Goal: Task Accomplishment & Management: Manage account settings

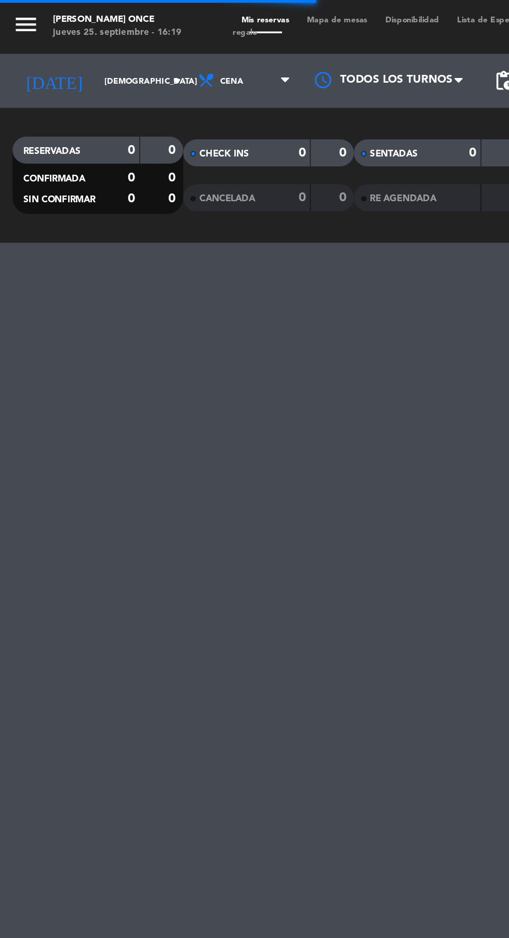
click at [63, 53] on input "[DEMOGRAPHIC_DATA] [DATE]" at bounding box center [89, 47] width 66 height 16
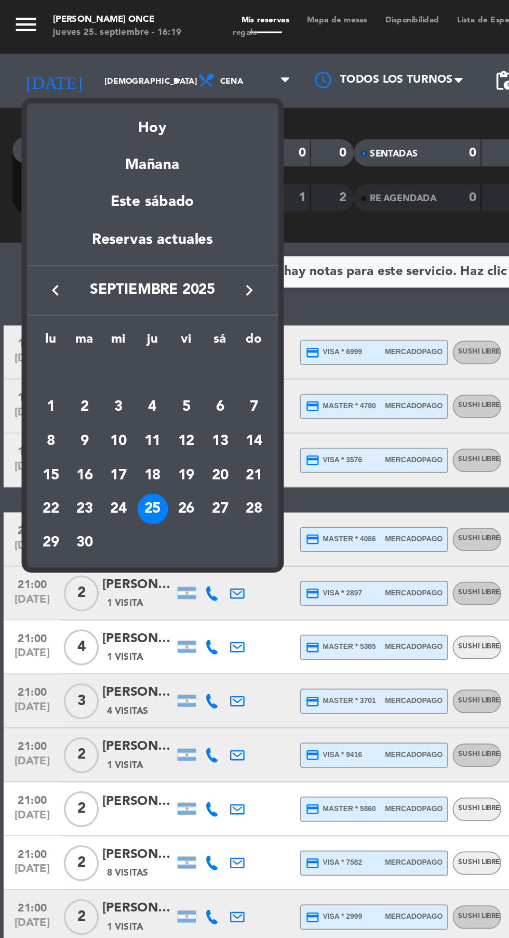
click at [143, 296] on div "28" at bounding box center [148, 294] width 18 height 18
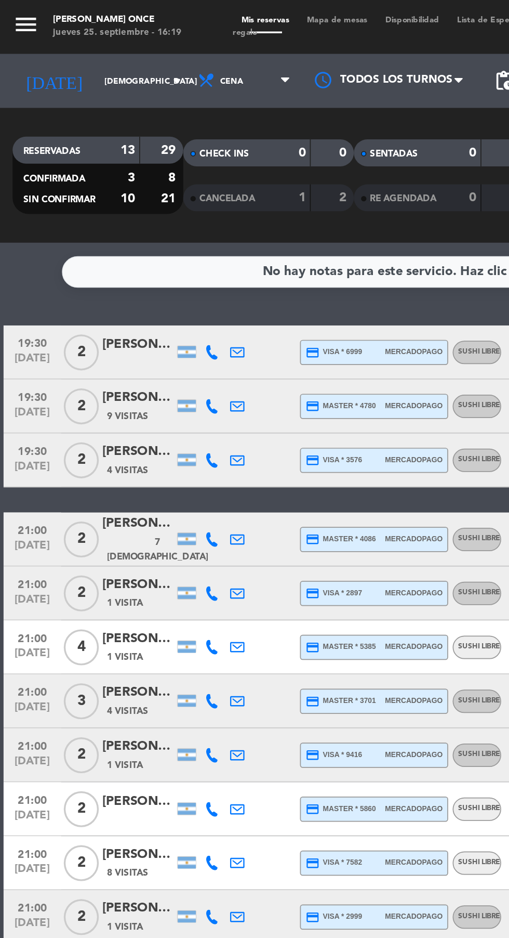
type input "dom. [DATE]"
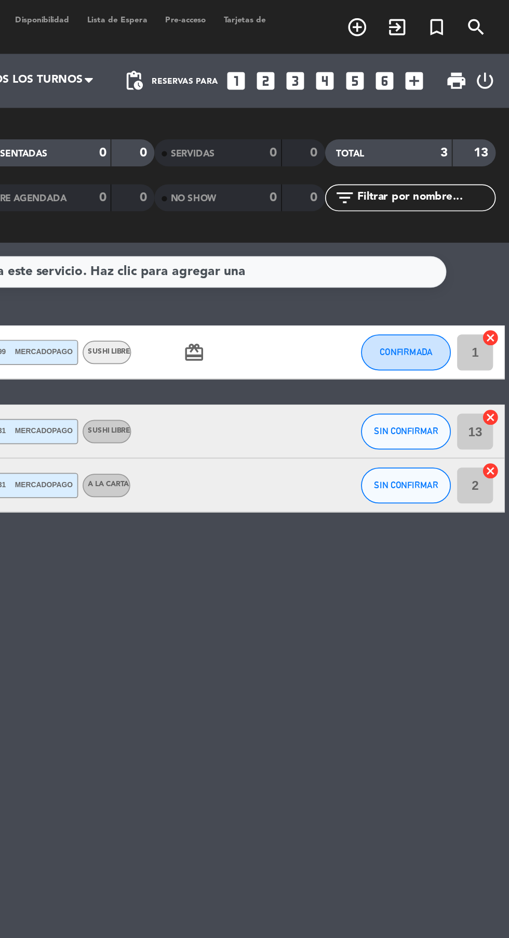
click at [490, 281] on input "2" at bounding box center [489, 280] width 21 height 21
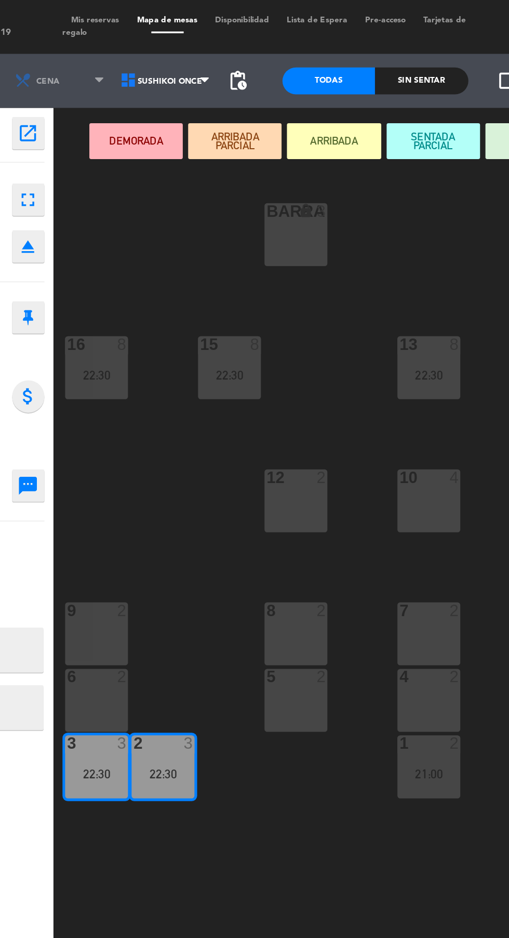
click at [345, 294] on div "10 4" at bounding box center [347, 289] width 36 height 36
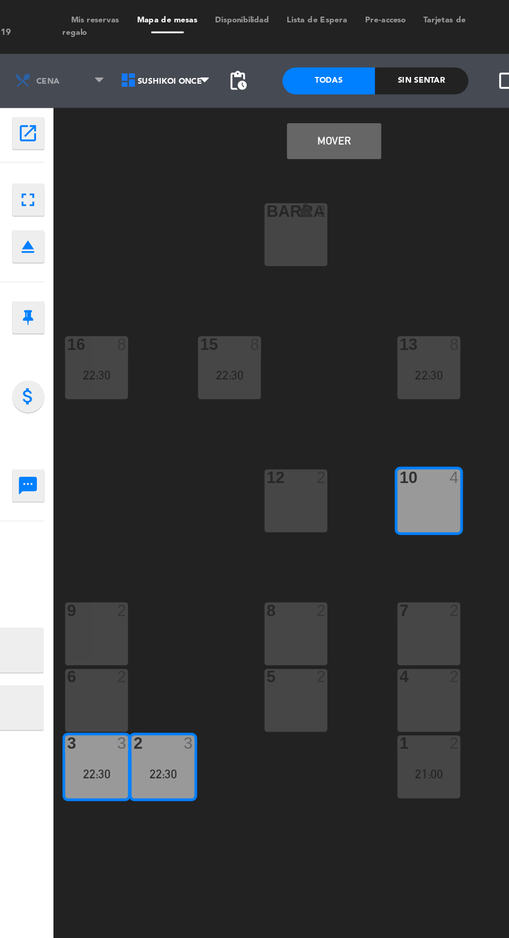
click at [264, 290] on div "12 2" at bounding box center [270, 289] width 36 height 36
click at [273, 304] on div "12 2" at bounding box center [270, 289] width 36 height 36
click at [307, 82] on button "Mover" at bounding box center [292, 81] width 54 height 21
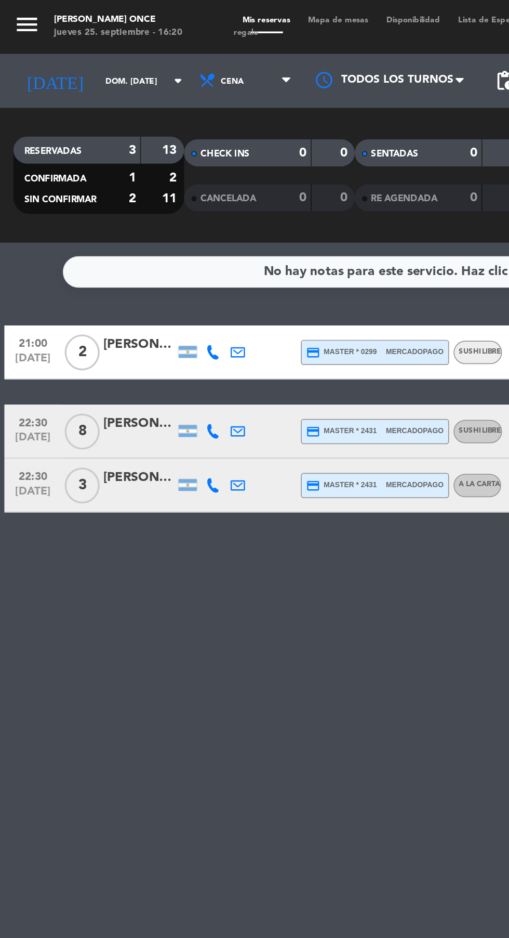
click at [90, 252] on div at bounding box center [81, 255] width 42 height 8
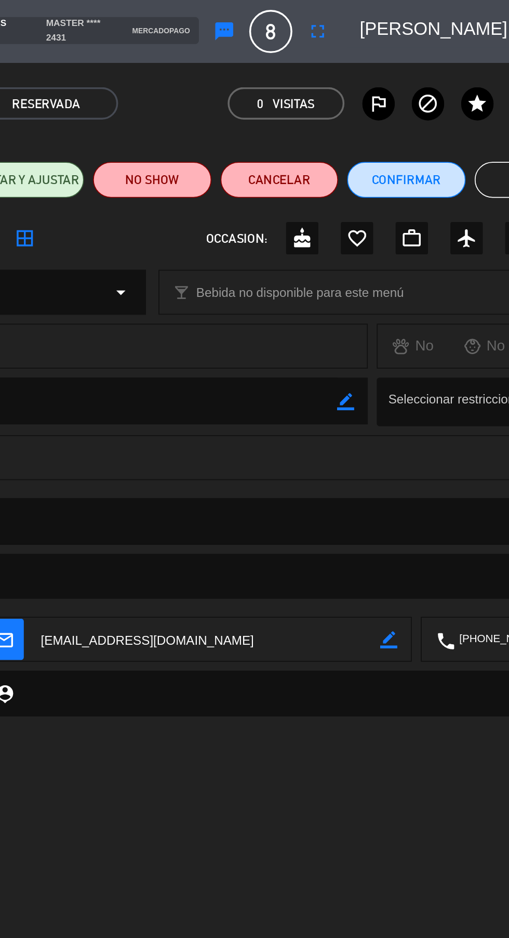
click at [461, 108] on button "Cerrar" at bounding box center [475, 104] width 68 height 21
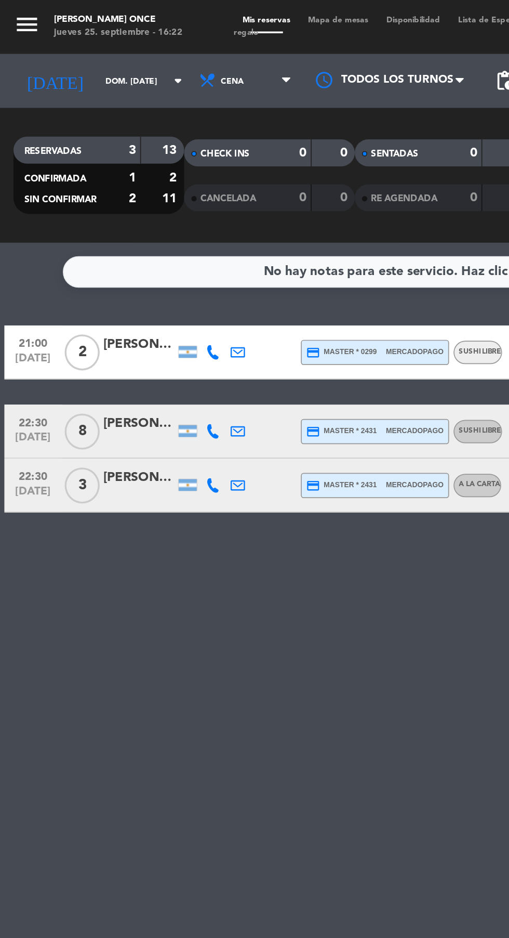
click at [56, 43] on input "dom. [DATE]" at bounding box center [89, 47] width 66 height 16
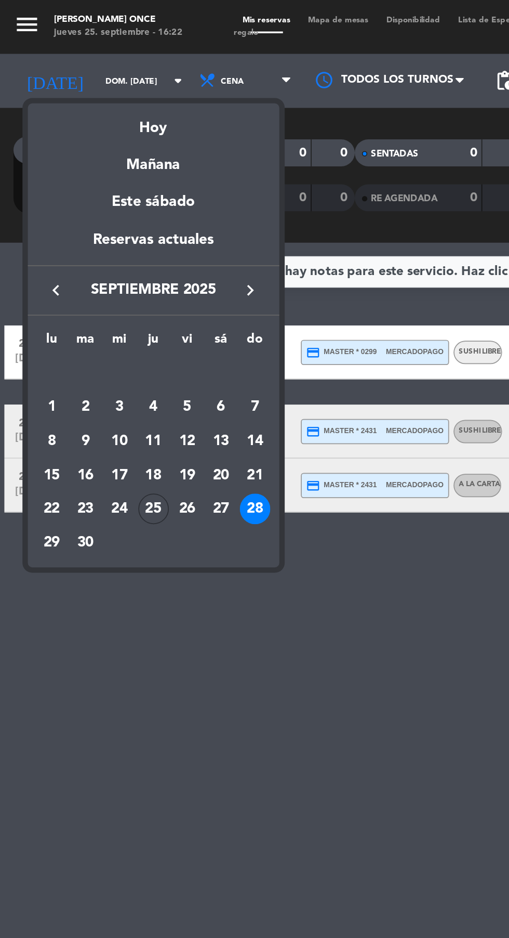
click at [77, 77] on div "Hoy" at bounding box center [89, 70] width 146 height 21
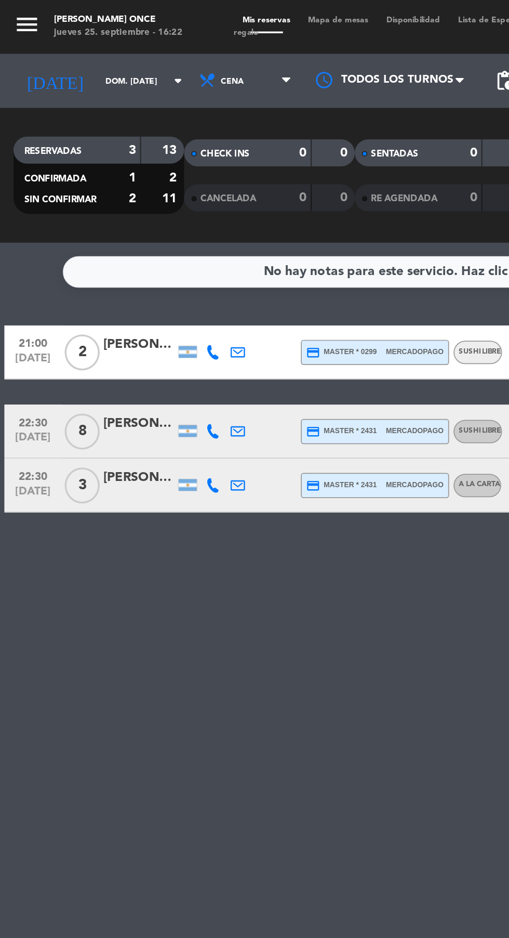
type input "[DEMOGRAPHIC_DATA] [DATE]"
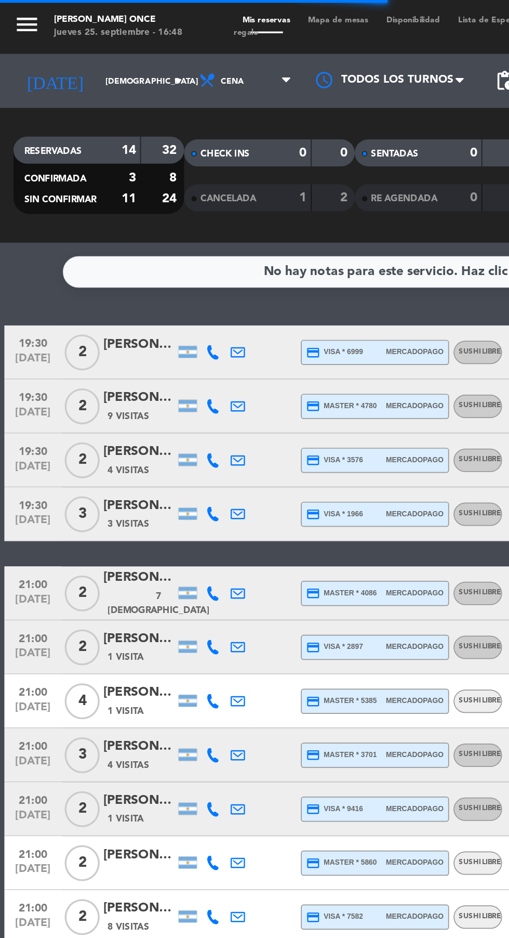
click at [71, 46] on input "[DEMOGRAPHIC_DATA] [DATE]" at bounding box center [89, 47] width 66 height 16
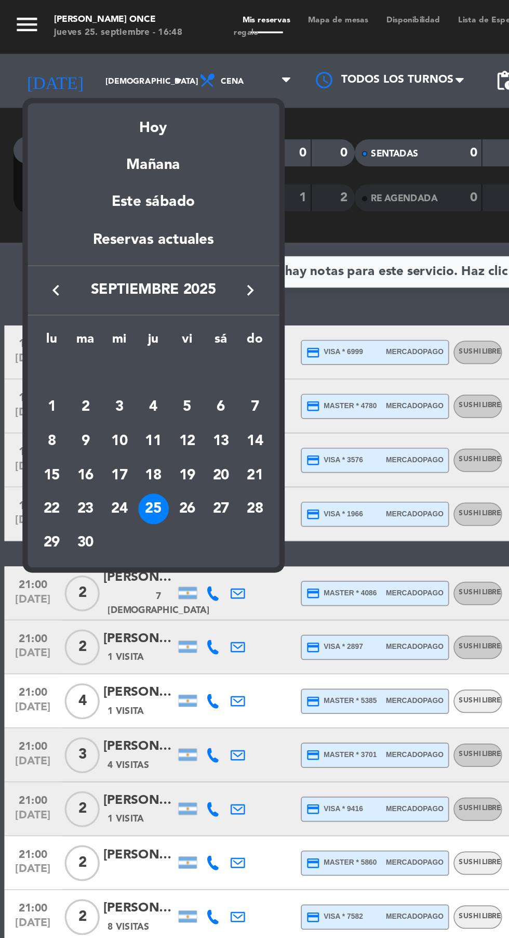
click at [73, 54] on div at bounding box center [254, 469] width 509 height 938
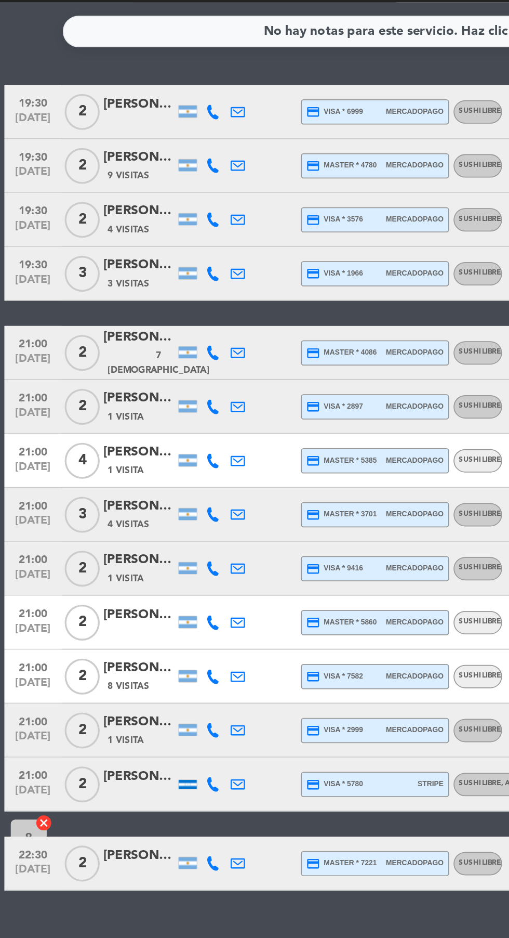
click at [123, 530] on icon at bounding box center [123, 530] width 8 height 8
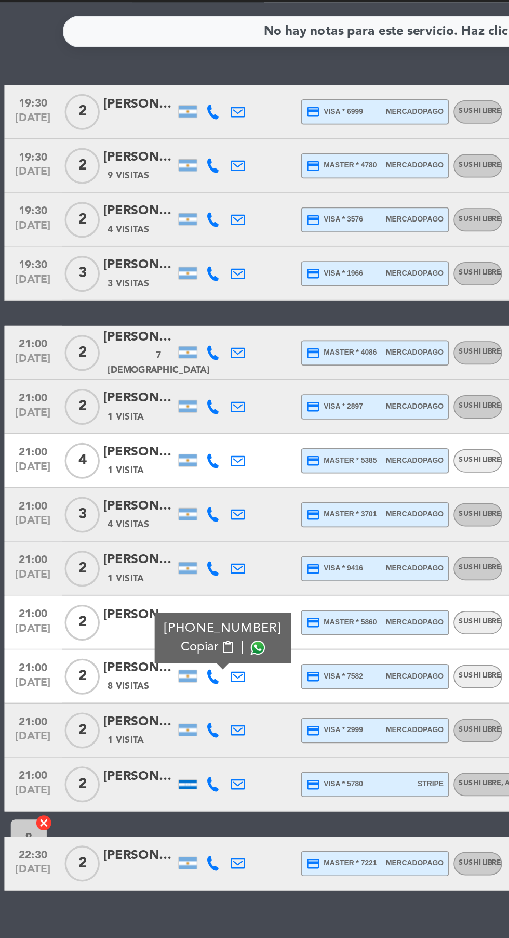
click at [49, 538] on span "2" at bounding box center [47, 530] width 20 height 21
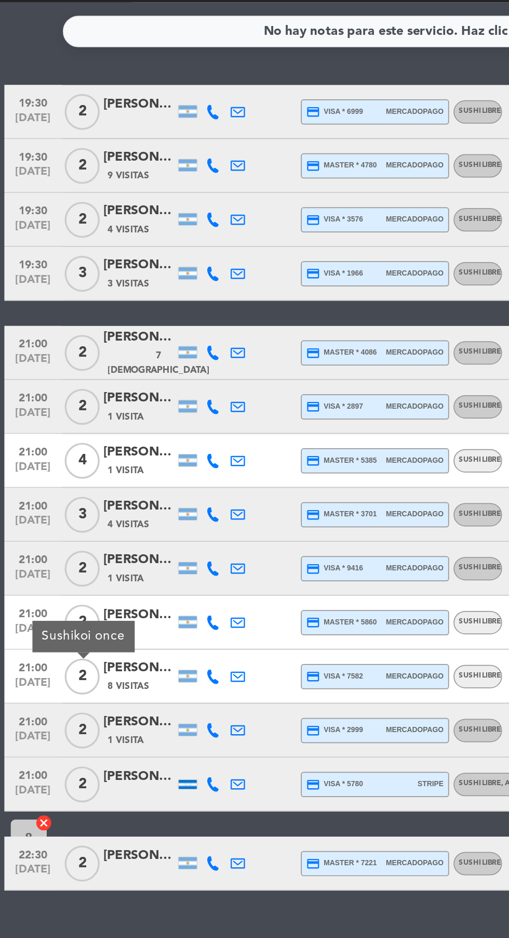
click at [75, 534] on span "8 Visitas" at bounding box center [74, 536] width 24 height 8
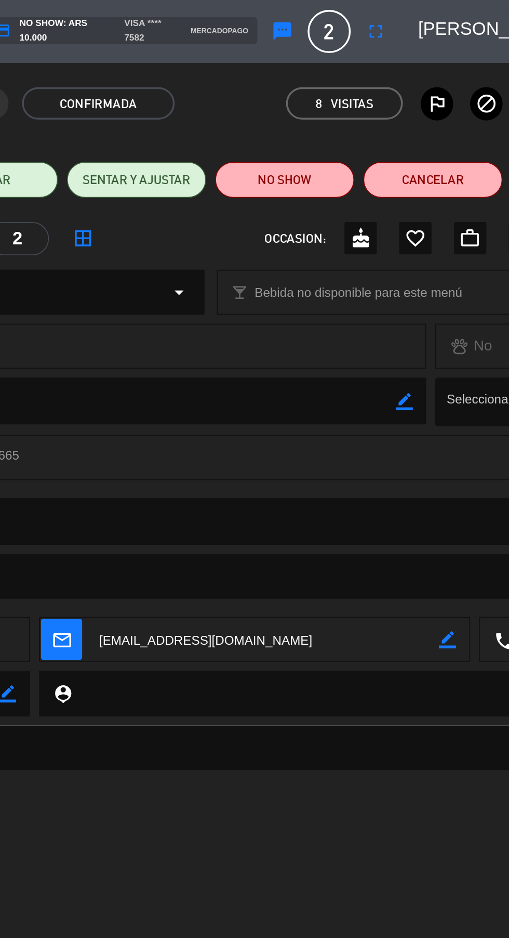
click at [361, 38] on div "confirmation_number CYjYf3 cloud_done ORGÁNICA CONFIRMADA 8 Visitas outlined_fl…" at bounding box center [254, 59] width 509 height 47
click at [355, 21] on icon "fullscreen" at bounding box center [350, 18] width 12 height 12
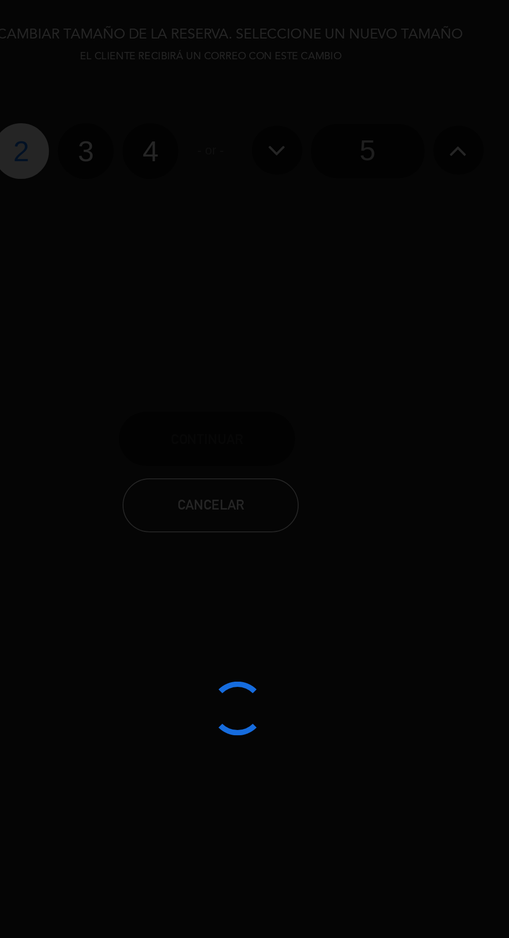
click at [183, 80] on div at bounding box center [254, 469] width 509 height 938
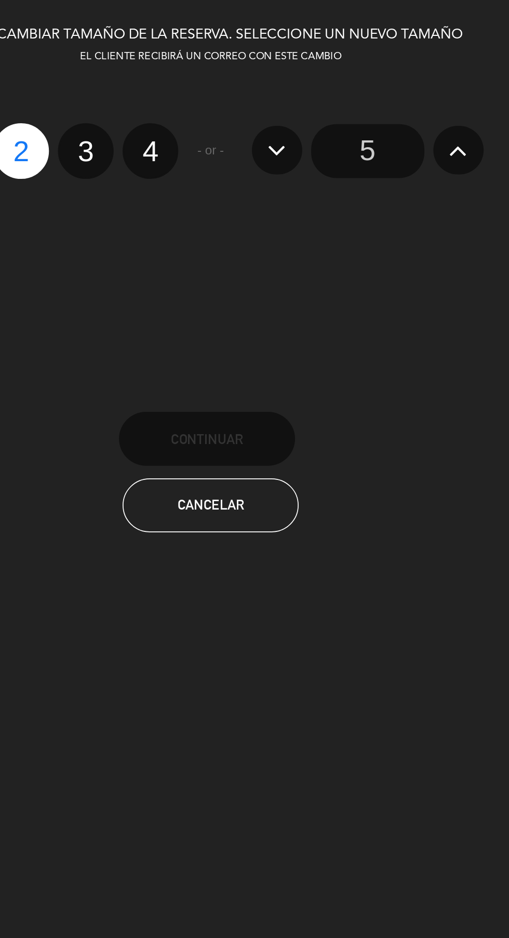
click at [188, 96] on label "3" at bounding box center [182, 87] width 32 height 32
click at [185, 82] on input "3" at bounding box center [181, 78] width 7 height 7
radio input "true"
radio input "false"
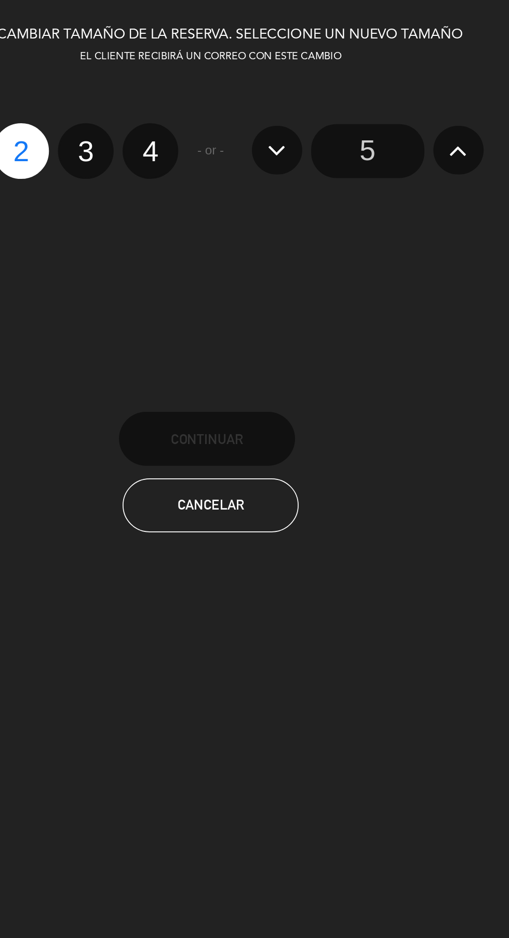
radio input "false"
radio input "true"
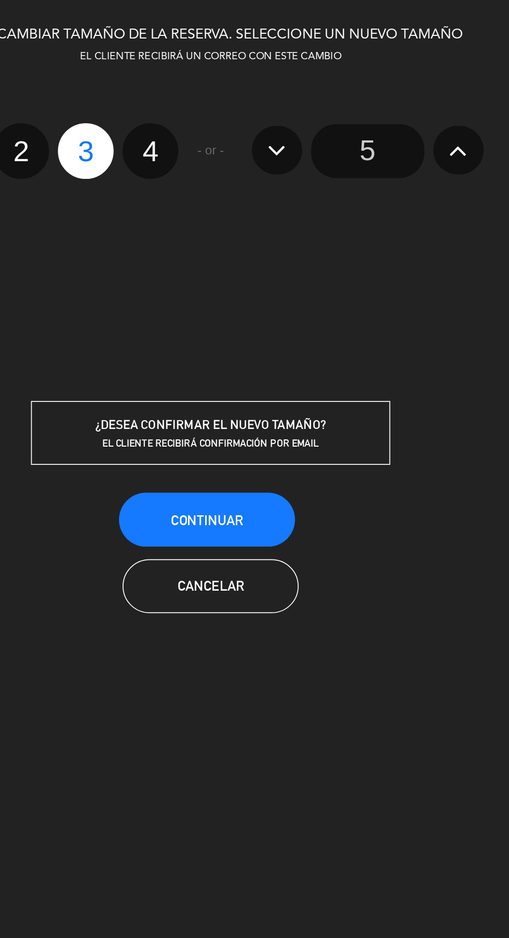
click at [176, 100] on label "3" at bounding box center [182, 87] width 32 height 32
click at [178, 82] on input "3" at bounding box center [181, 78] width 7 height 7
radio input "true"
radio input "false"
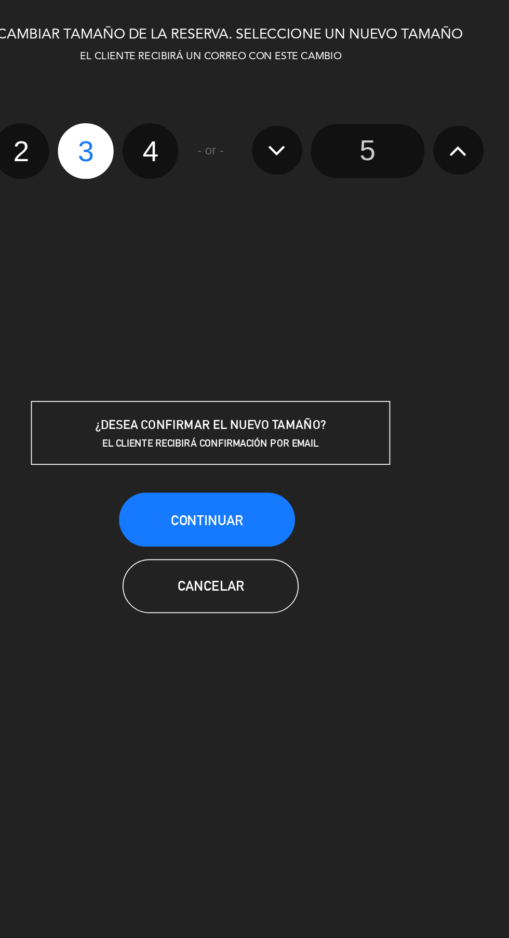
radio input "false"
radio input "true"
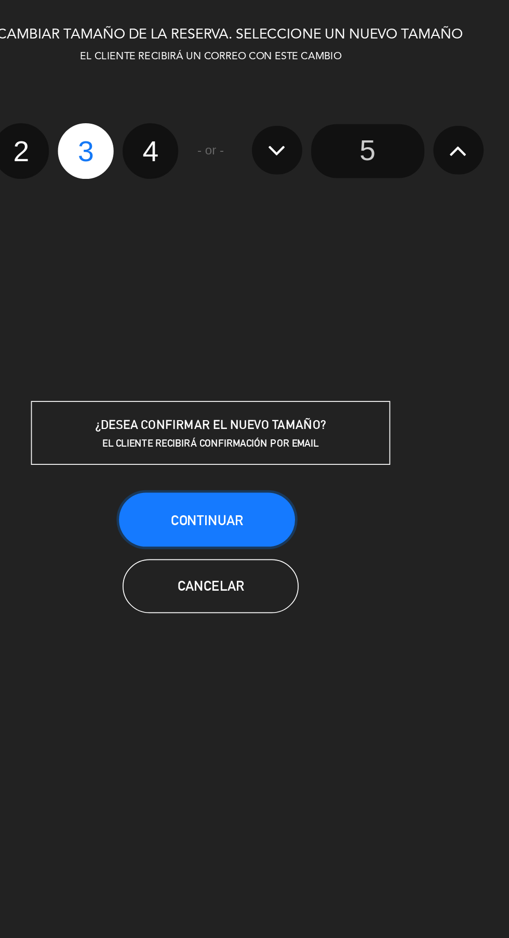
click at [290, 299] on button "Continuar" at bounding box center [253, 300] width 102 height 31
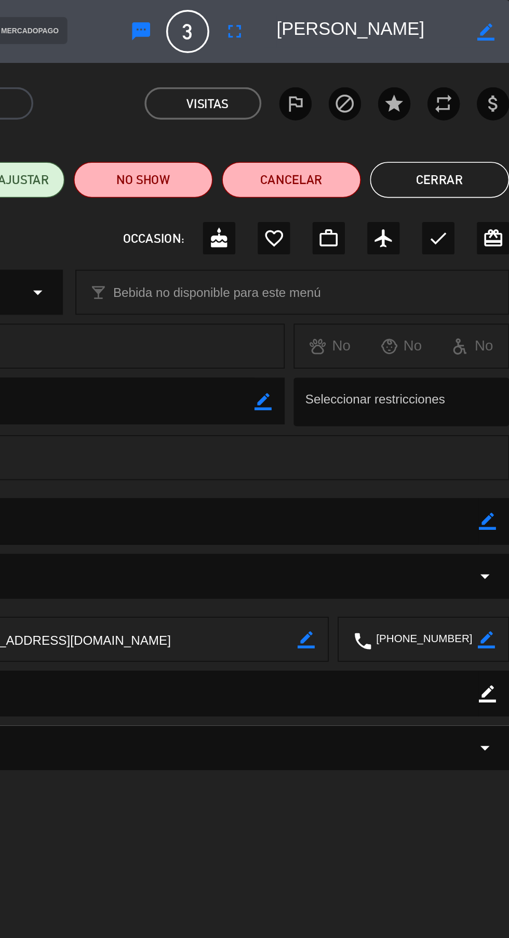
click at [474, 104] on button "Cerrar" at bounding box center [469, 104] width 81 height 21
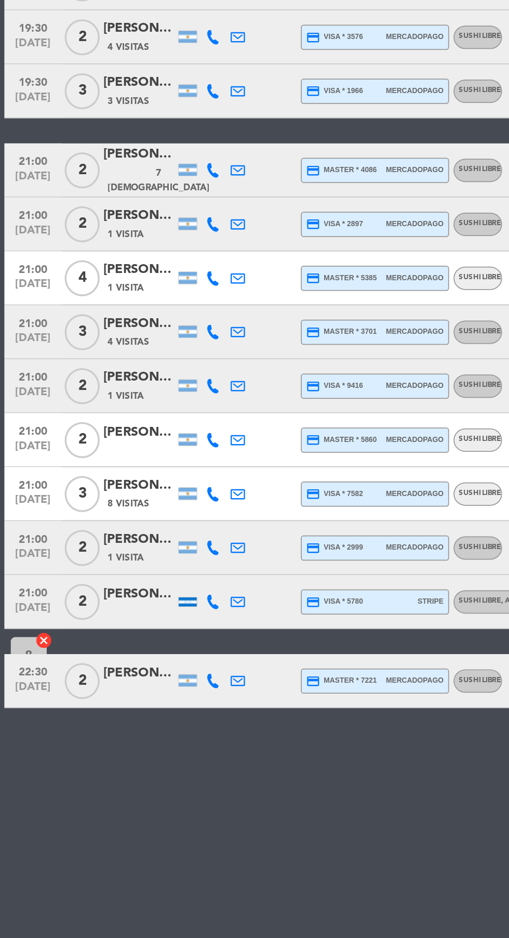
click at [79, 594] on div at bounding box center [81, 598] width 42 height 8
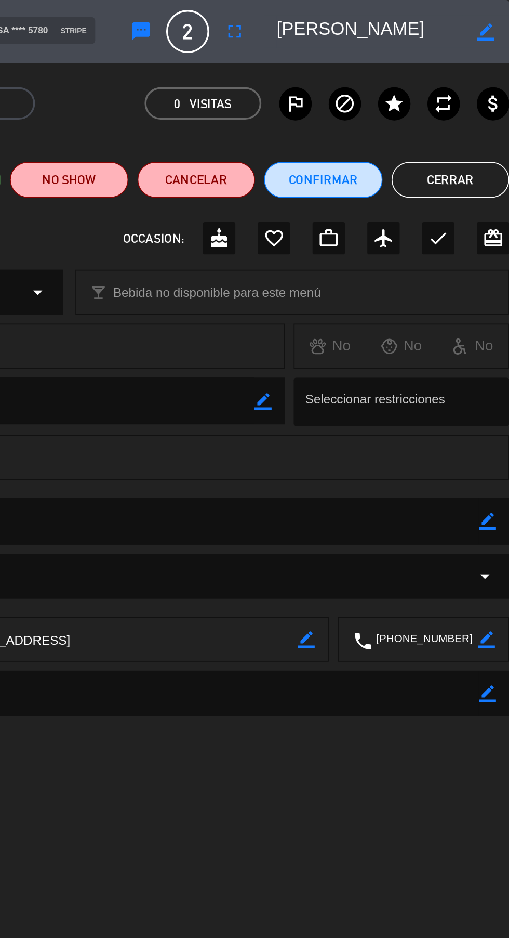
click at [486, 104] on button "Cerrar" at bounding box center [475, 104] width 68 height 21
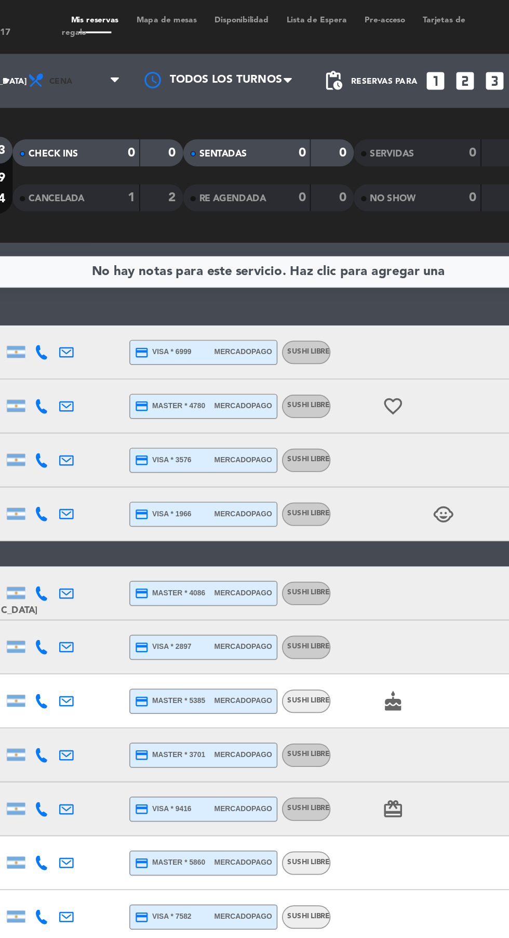
click at [135, 48] on span "Cena" at bounding box center [143, 46] width 62 height 23
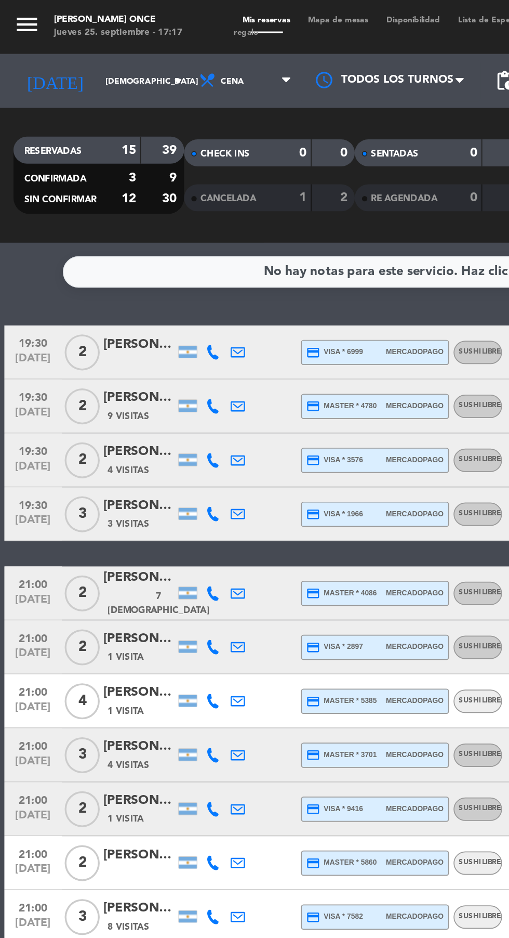
click at [56, 46] on input "[DEMOGRAPHIC_DATA] [DATE]" at bounding box center [89, 47] width 66 height 16
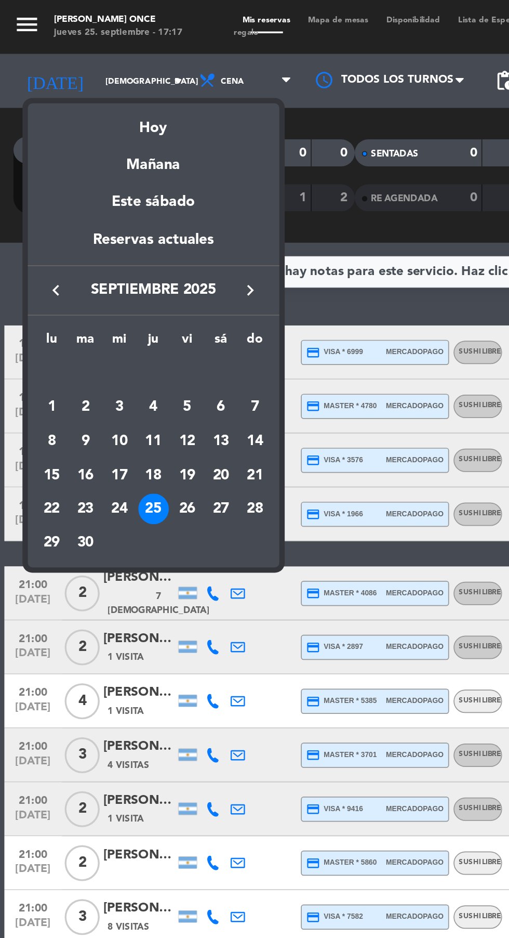
click at [147, 294] on div "28" at bounding box center [148, 294] width 18 height 18
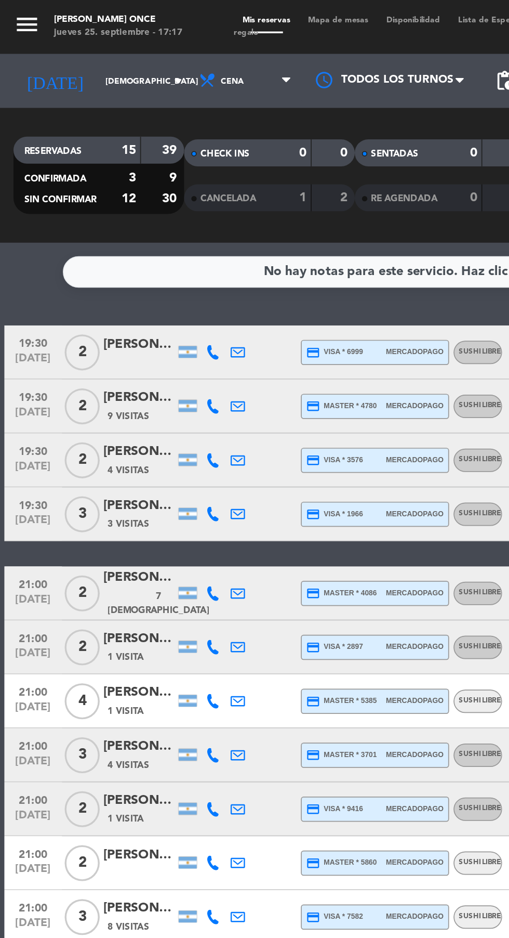
type input "dom. [DATE]"
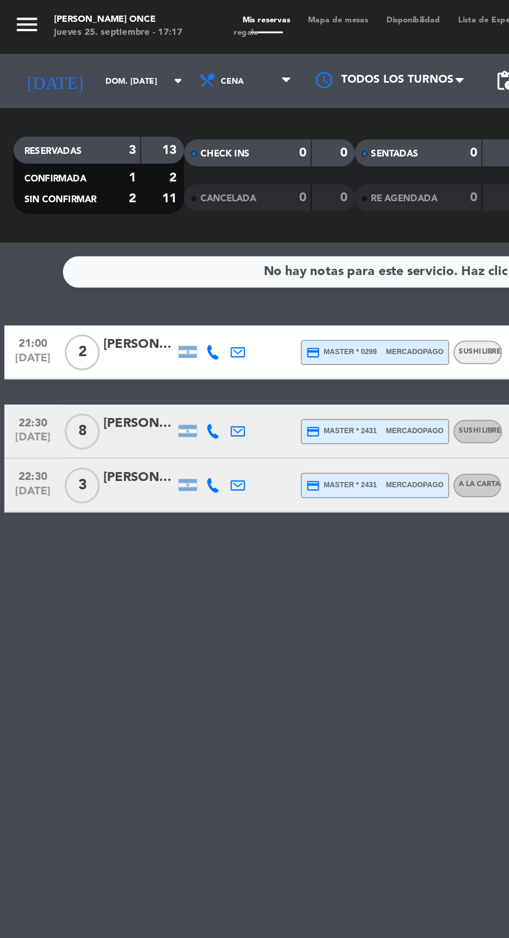
click at [81, 253] on div at bounding box center [81, 255] width 42 height 8
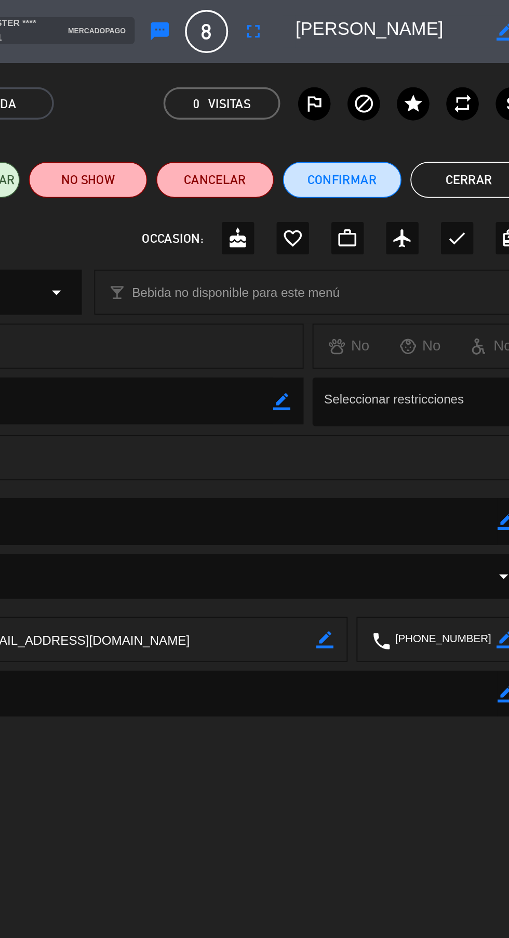
click at [352, 20] on icon "fullscreen" at bounding box center [350, 18] width 12 height 12
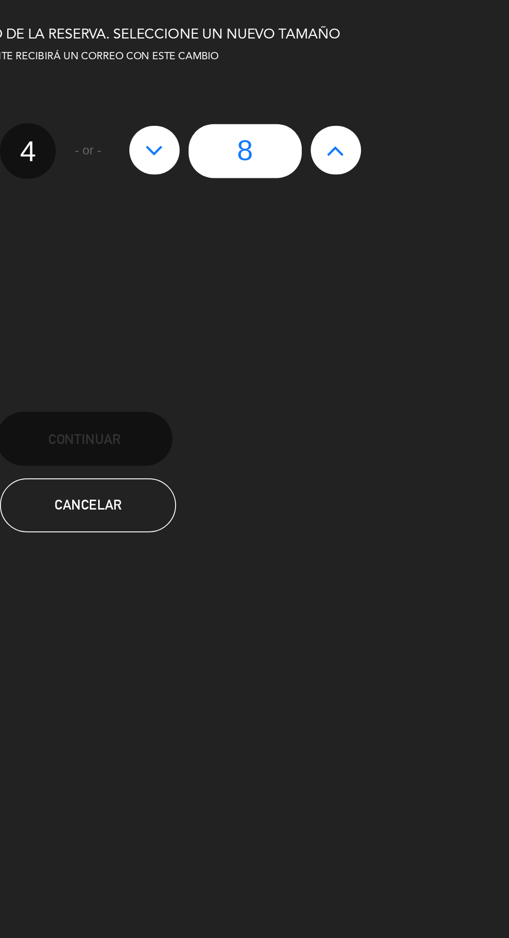
click at [296, 95] on icon at bounding box center [292, 87] width 11 height 17
type input "7"
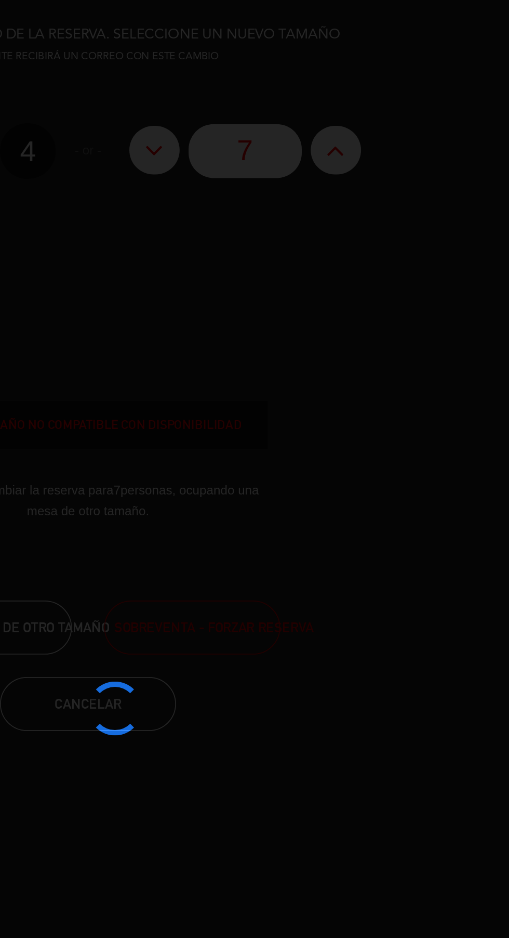
click at [294, 89] on div at bounding box center [254, 469] width 509 height 938
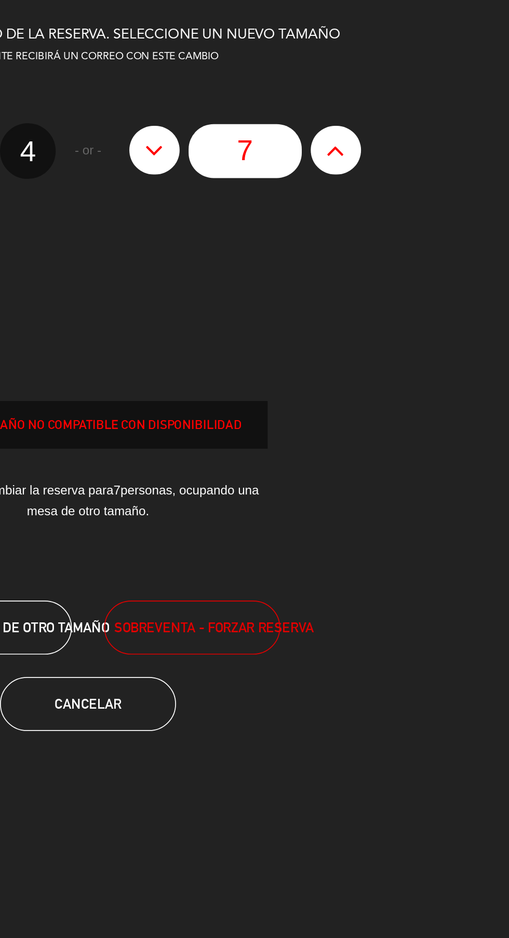
click at [294, 89] on icon at bounding box center [292, 87] width 11 height 17
type input "6"
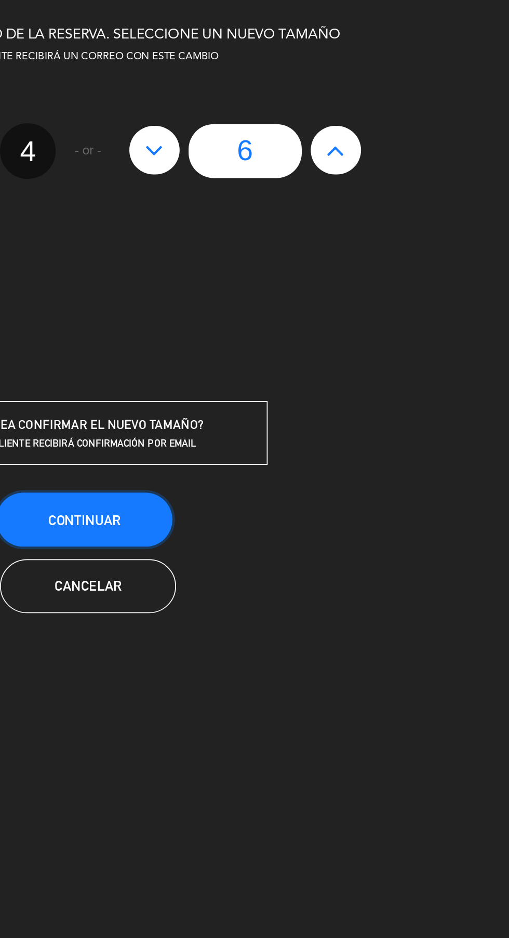
click at [251, 302] on span "Continuar" at bounding box center [253, 300] width 42 height 9
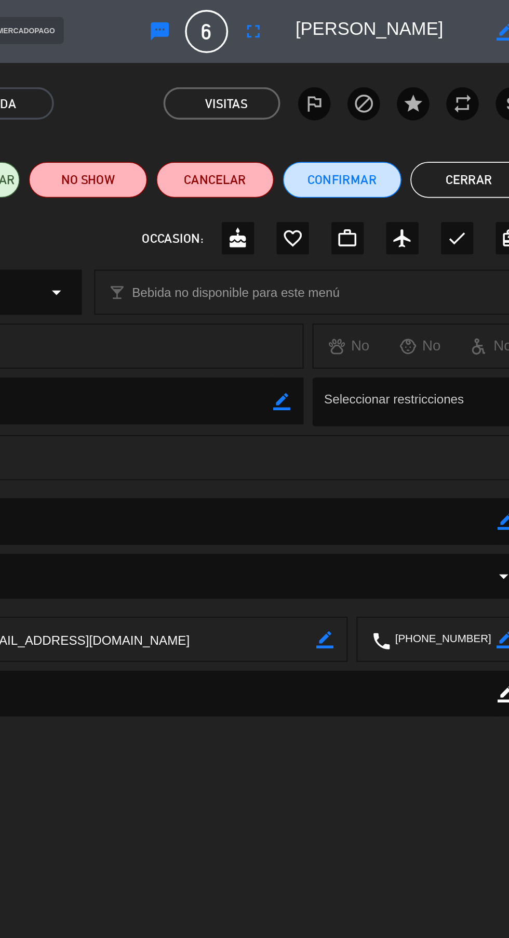
click at [472, 107] on button "Cerrar" at bounding box center [475, 104] width 68 height 21
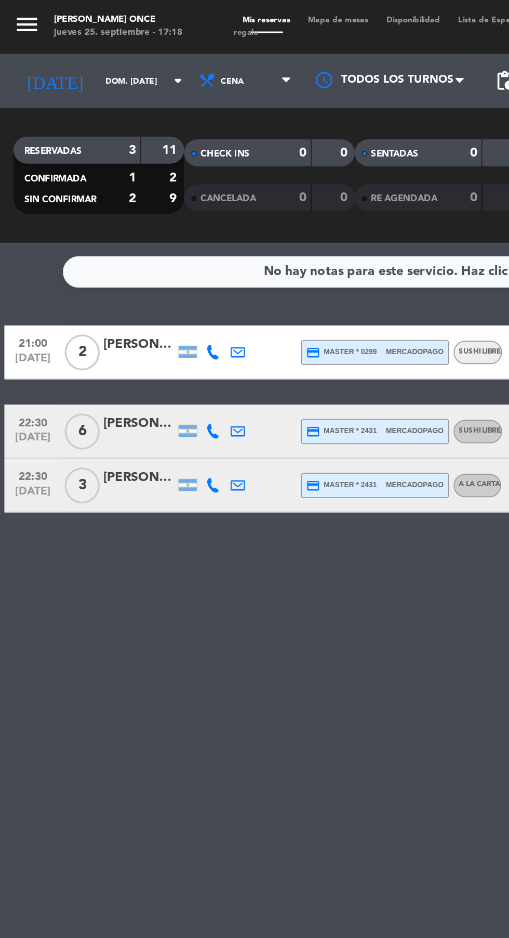
click at [73, 287] on div at bounding box center [81, 286] width 42 height 8
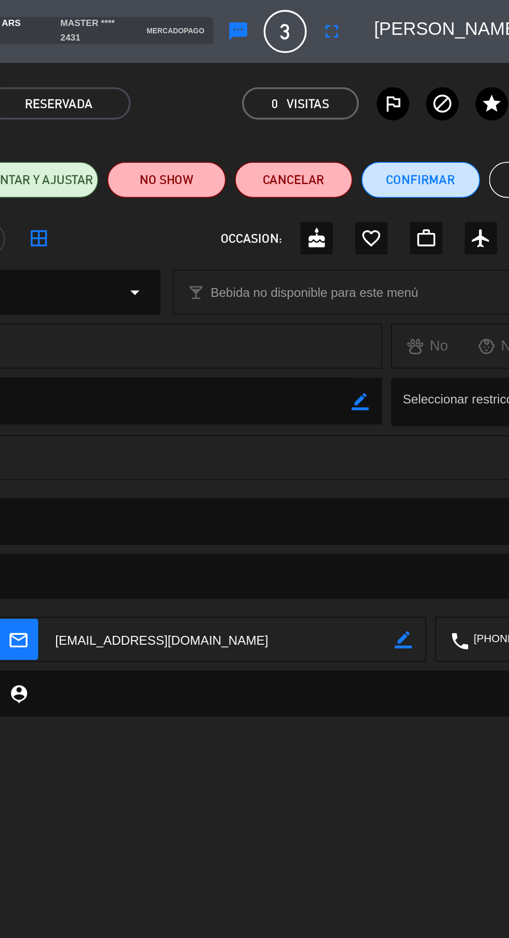
click at [360, 24] on button "fullscreen" at bounding box center [350, 18] width 19 height 19
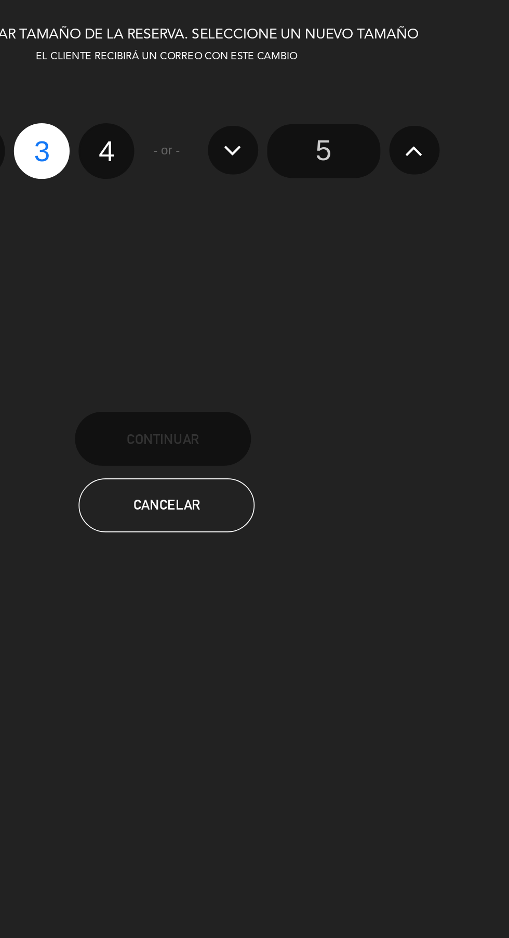
click at [351, 79] on input "5" at bounding box center [346, 87] width 66 height 31
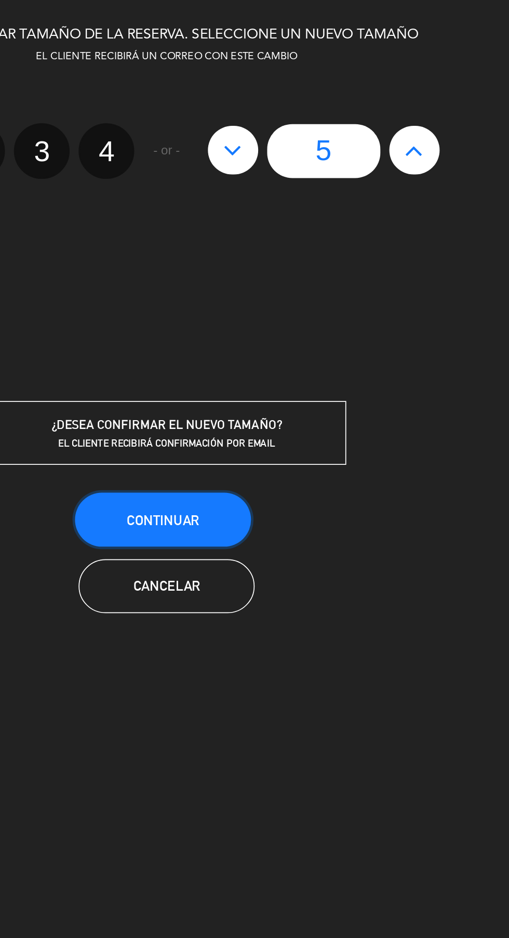
click at [293, 300] on button "Continuar" at bounding box center [253, 300] width 102 height 31
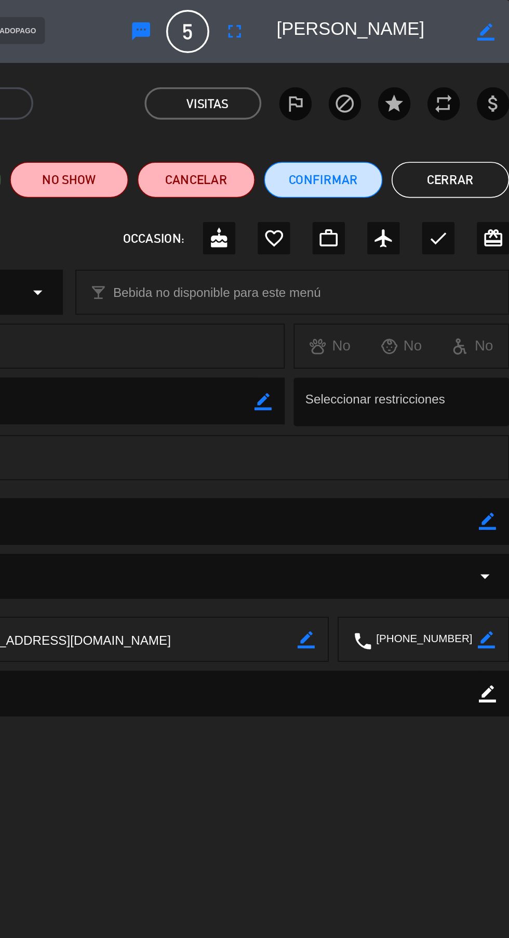
click at [486, 98] on button "Cerrar" at bounding box center [475, 104] width 68 height 21
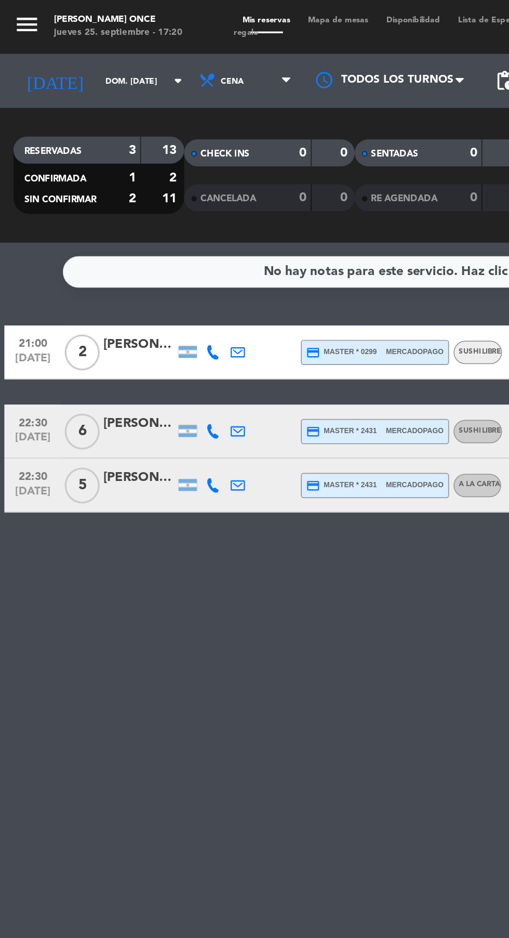
click at [79, 255] on div at bounding box center [81, 255] width 42 height 8
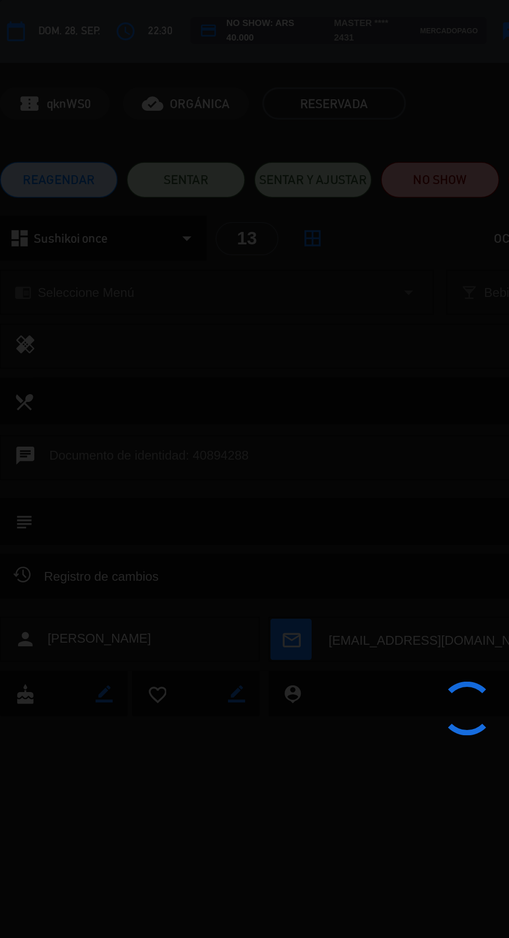
click at [181, 146] on div at bounding box center [254, 469] width 509 height 938
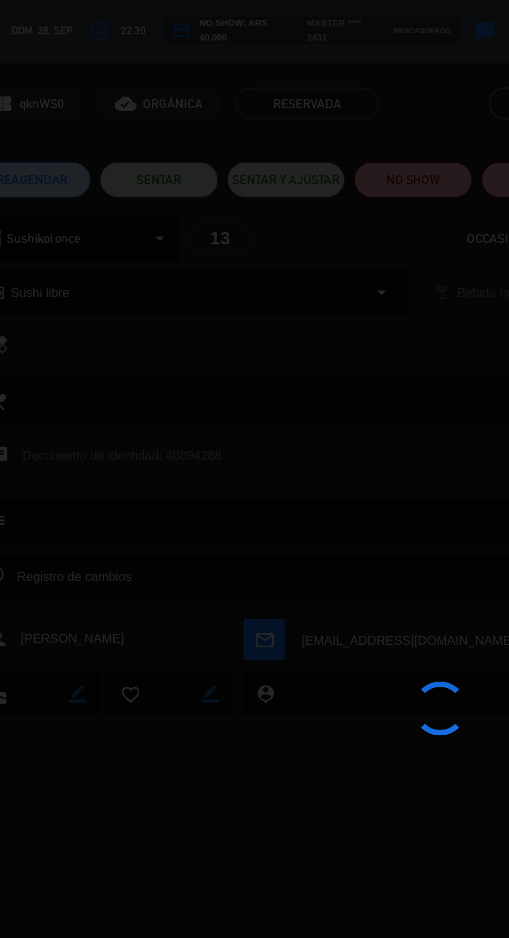
click at [145, 150] on div at bounding box center [254, 469] width 509 height 938
